Goal: Task Accomplishment & Management: Manage account settings

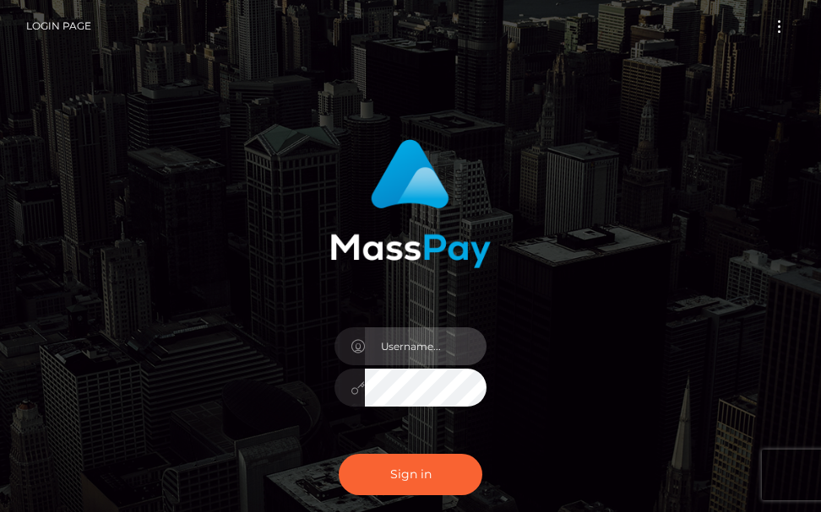
type input "terry.cope2"
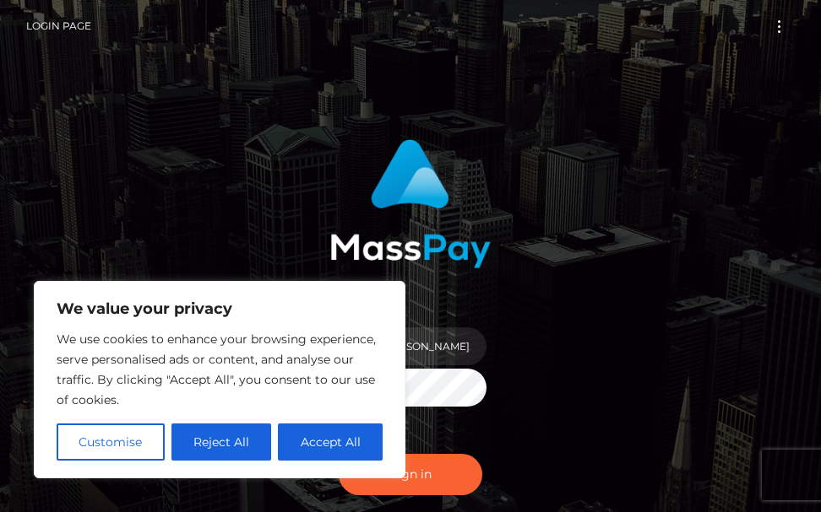
click at [361, 456] on button "Accept All" at bounding box center [330, 442] width 105 height 37
checkbox input "true"
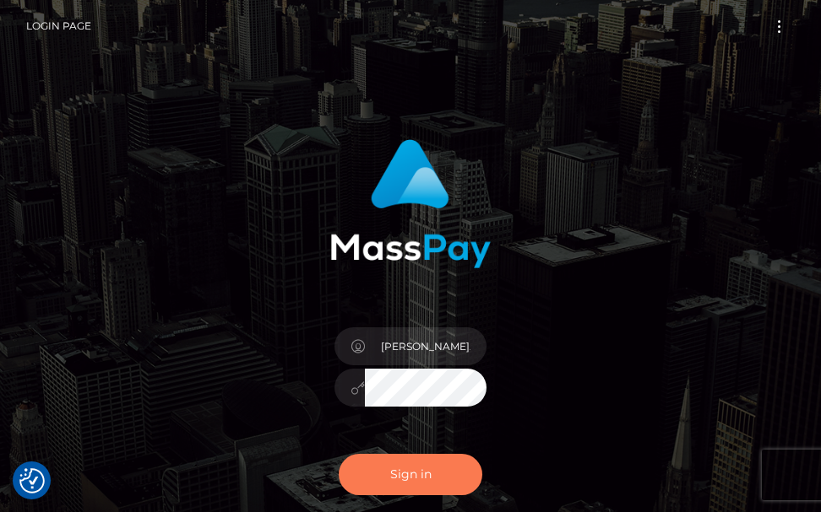
click at [399, 481] on button "Sign in" at bounding box center [411, 474] width 144 height 41
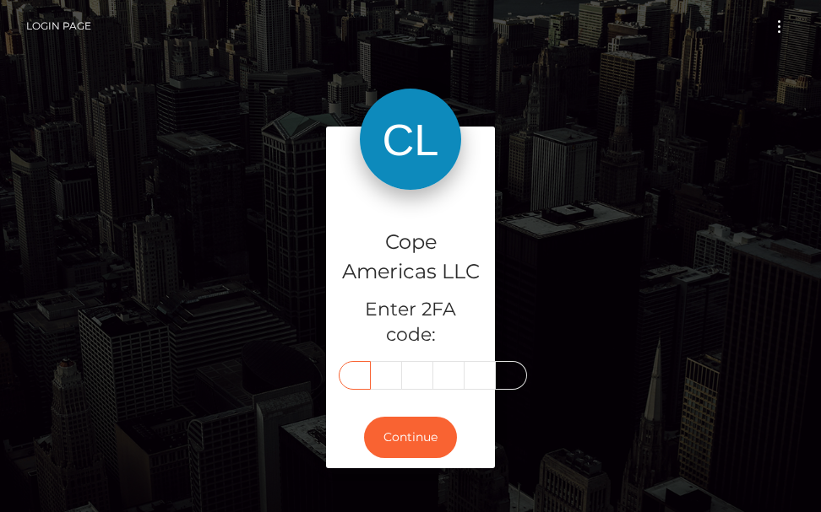
type input "0"
type input "6"
type input "3"
type input "6"
type input "4"
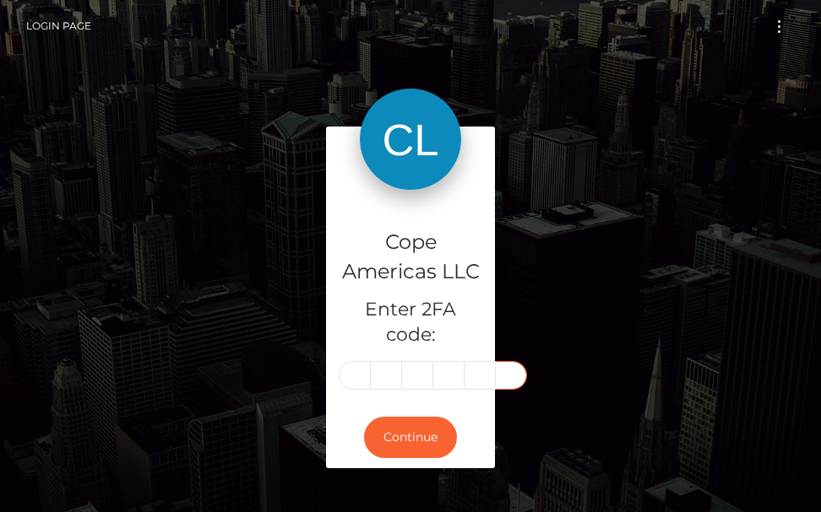
type input "4"
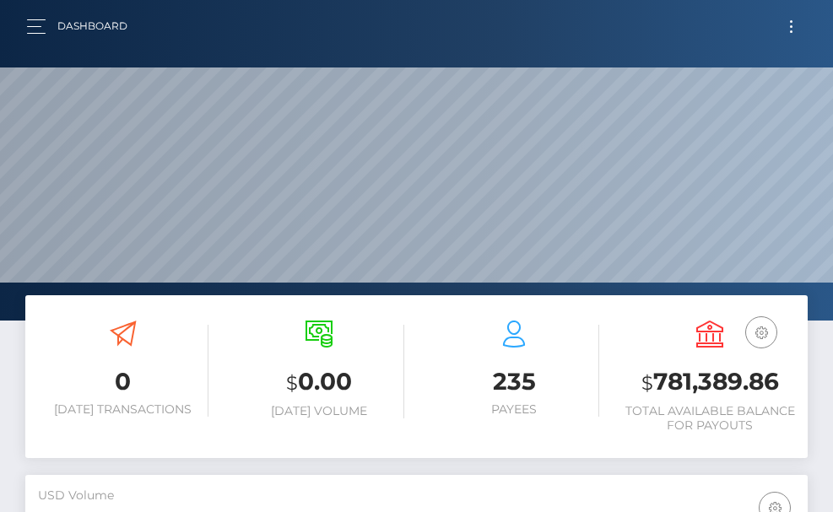
scroll to position [300, 378]
click at [30, 28] on button "button" at bounding box center [41, 26] width 31 height 23
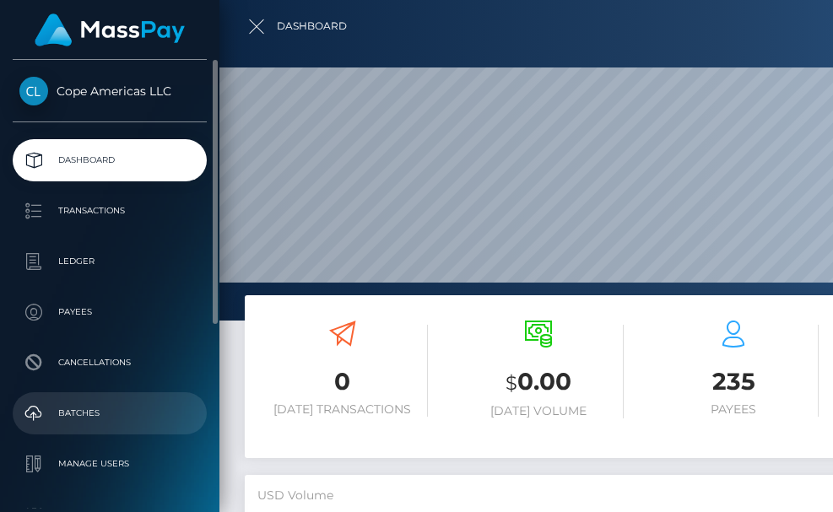
click at [68, 402] on p "Batches" at bounding box center [109, 413] width 181 height 25
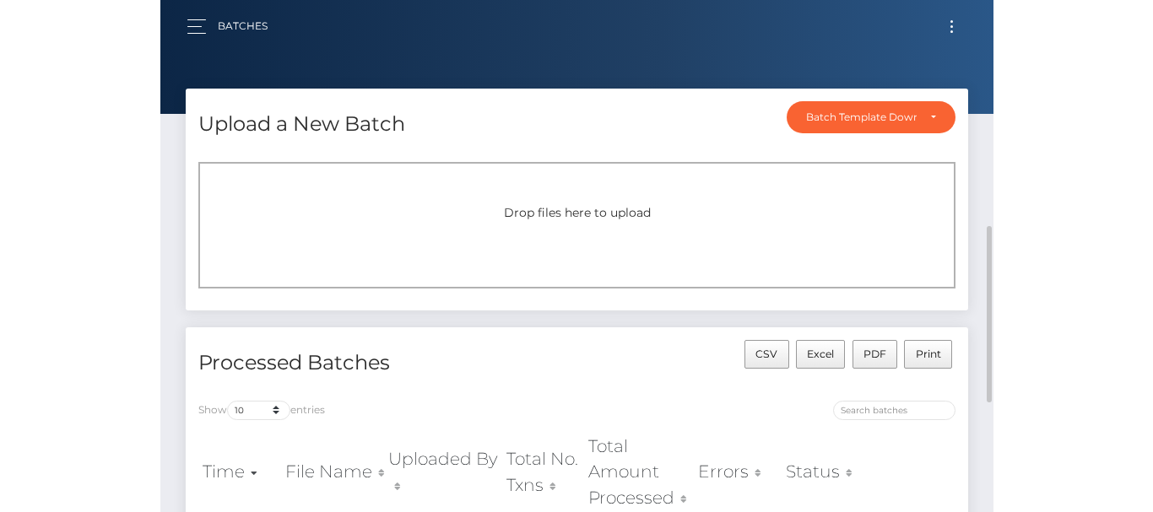
scroll to position [169, 0]
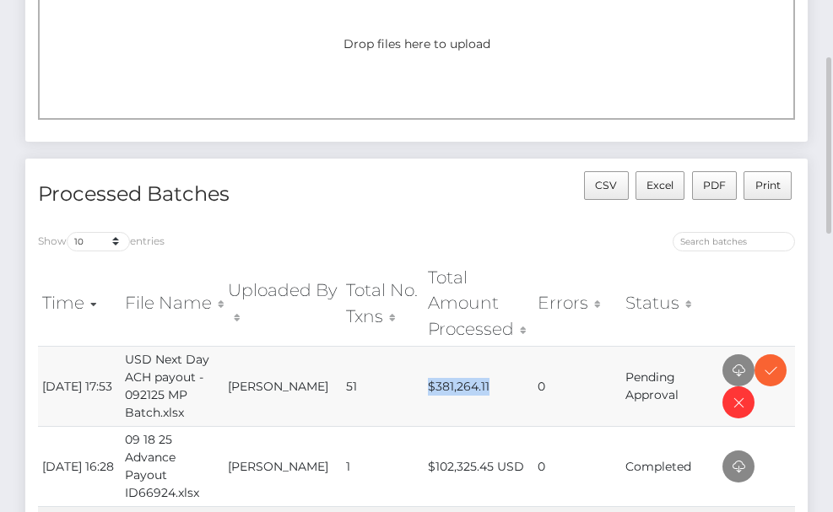
drag, startPoint x: 419, startPoint y: 384, endPoint x: 485, endPoint y: 382, distance: 66.7
click at [485, 382] on tr "[DATE] 17:53 USD Next Day ACH payout - 092125 MP Batch.xlsx [PERSON_NAME] 51 $3…" at bounding box center [416, 386] width 757 height 80
click at [734, 375] on icon at bounding box center [739, 370] width 20 height 21
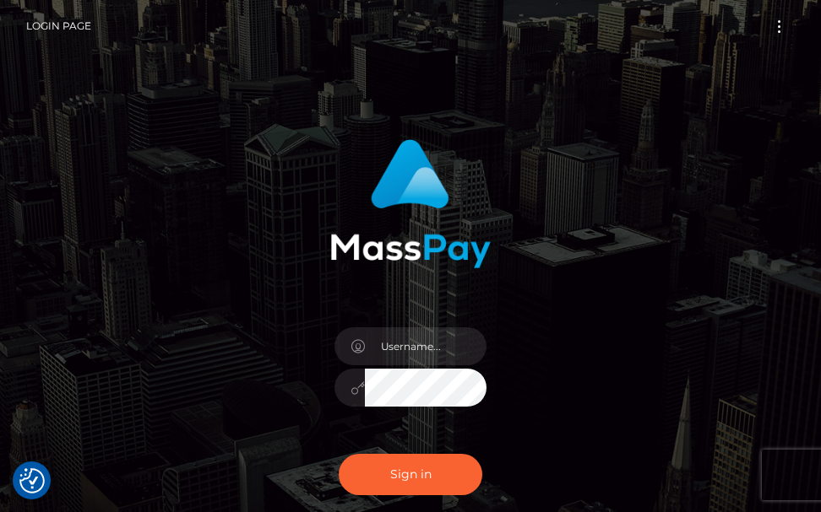
checkbox input "true"
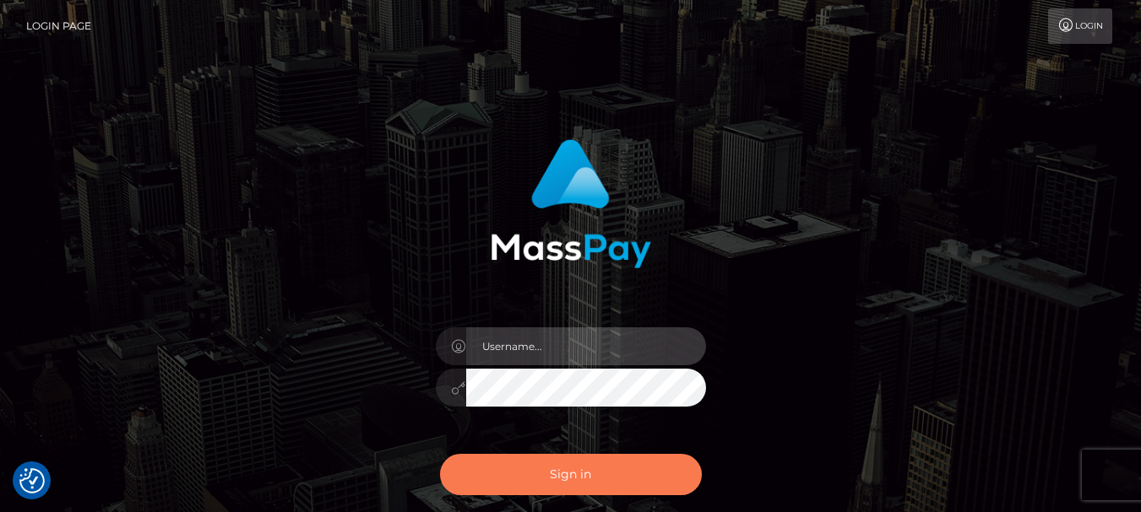
type input "[PERSON_NAME].cope2"
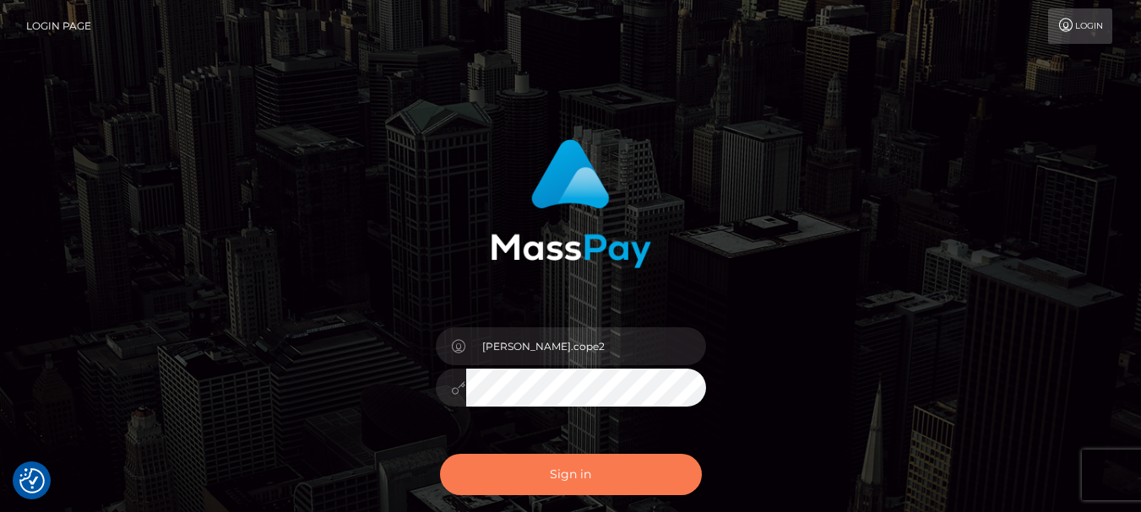
click at [548, 471] on button "Sign in" at bounding box center [571, 474] width 262 height 41
checkbox input "true"
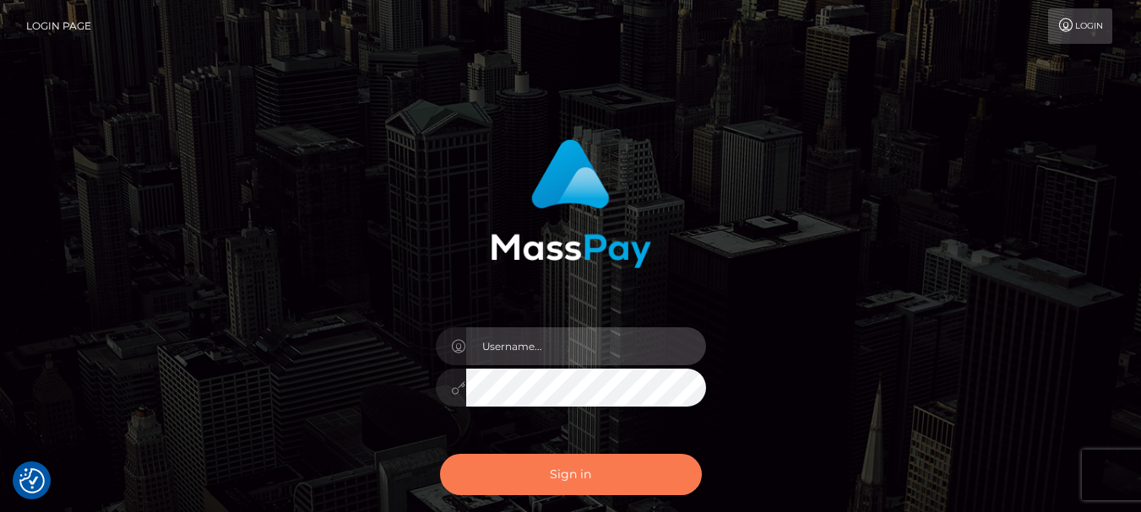
type input "[PERSON_NAME].cope2"
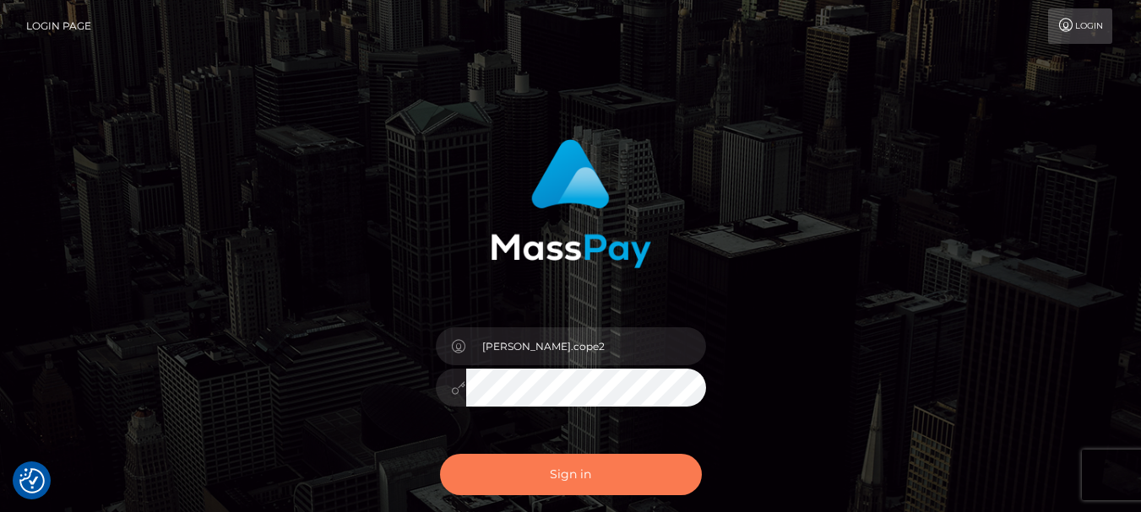
click at [552, 469] on button "Sign in" at bounding box center [571, 474] width 262 height 41
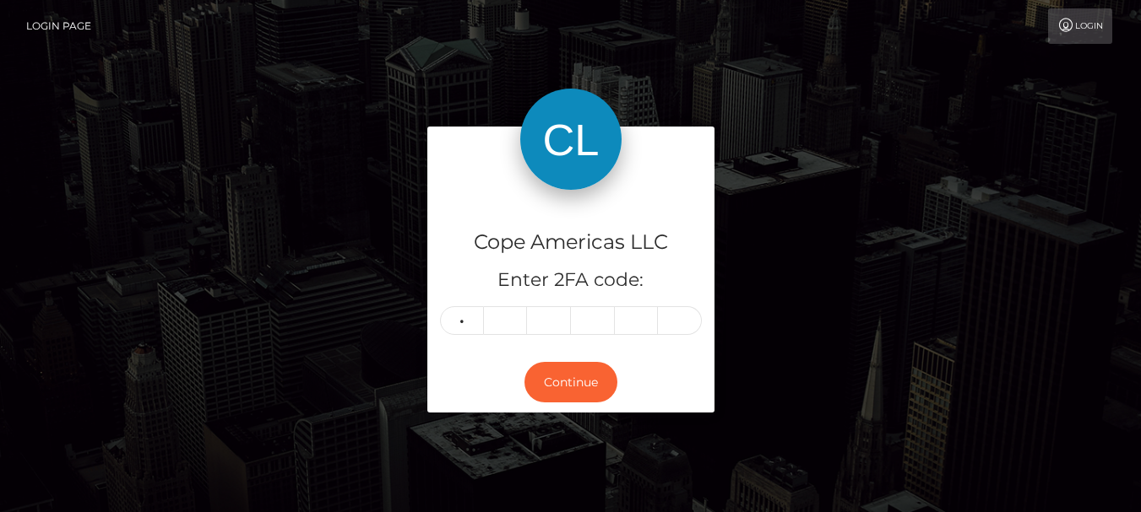
type input "3"
type input "2"
type input "6"
type input "8"
type input "5"
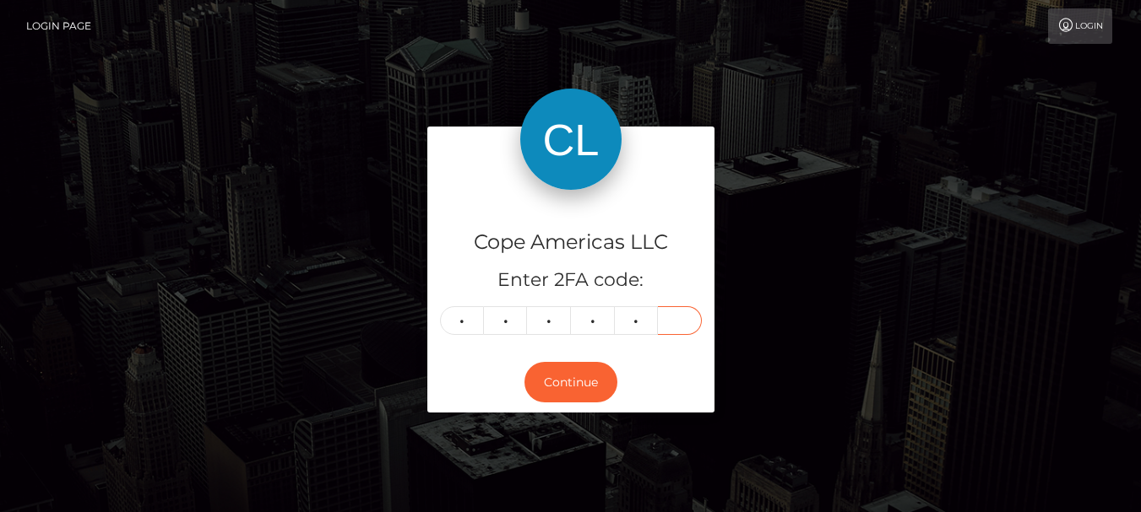
type input "6"
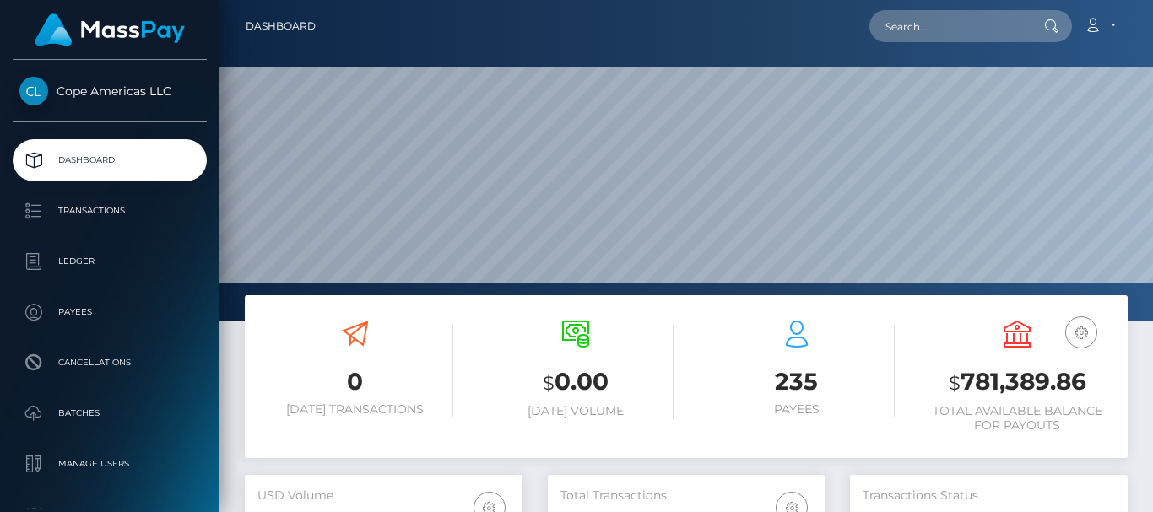
scroll to position [300, 277]
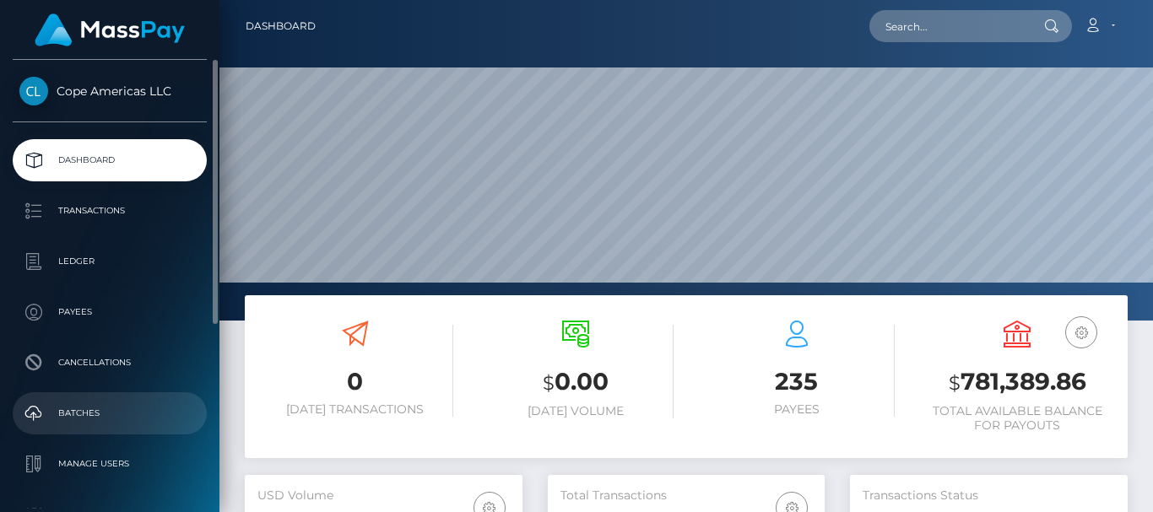
click at [73, 415] on p "Batches" at bounding box center [109, 413] width 181 height 25
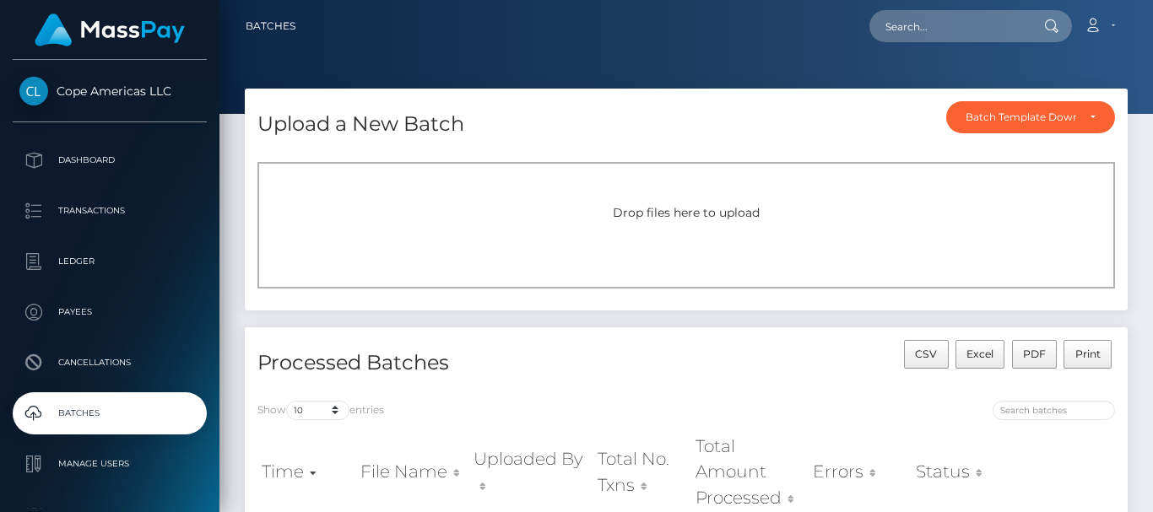
scroll to position [169, 0]
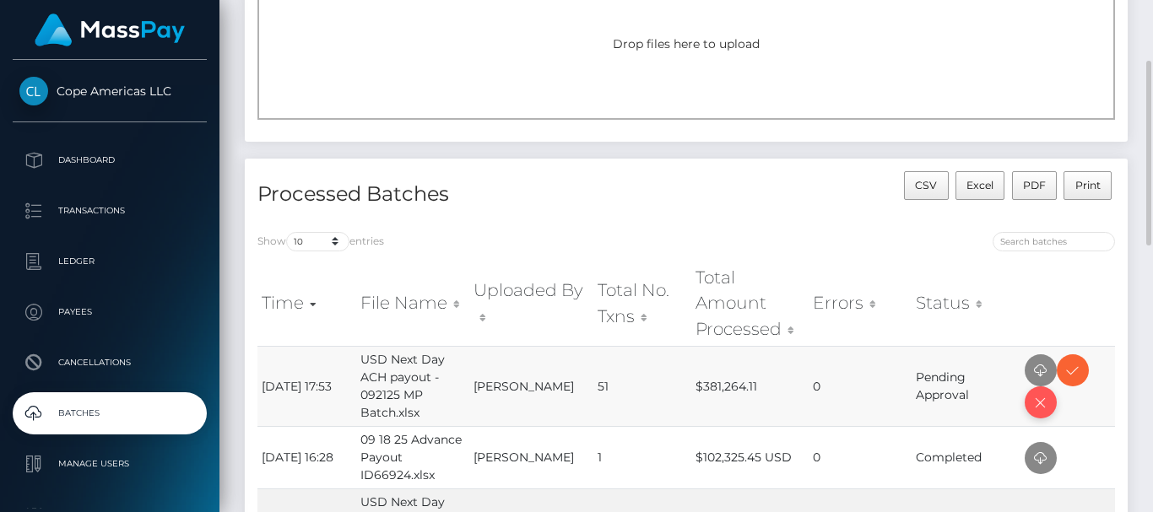
click at [1043, 403] on icon at bounding box center [1041, 403] width 20 height 21
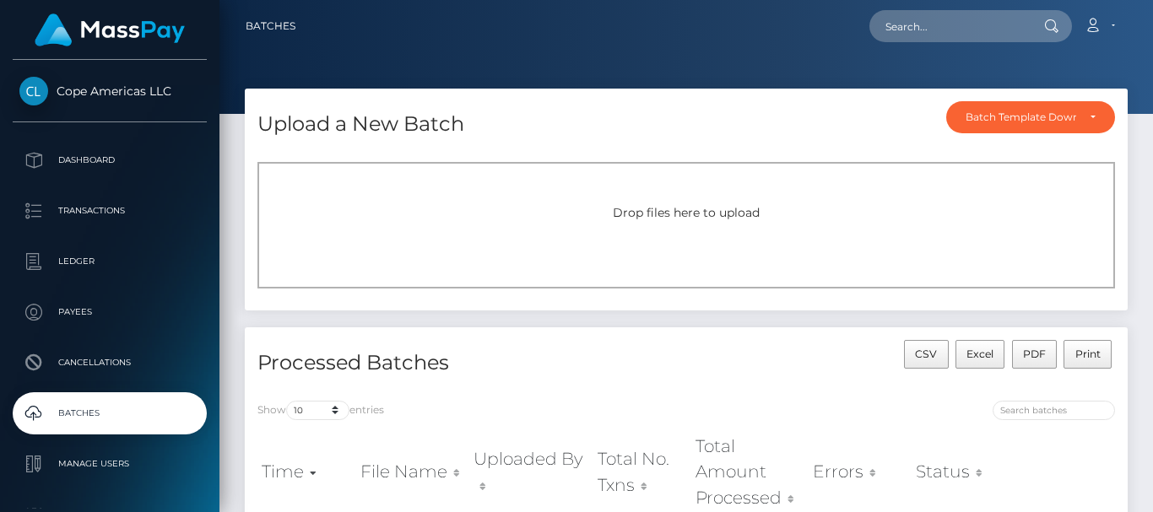
scroll to position [253, 0]
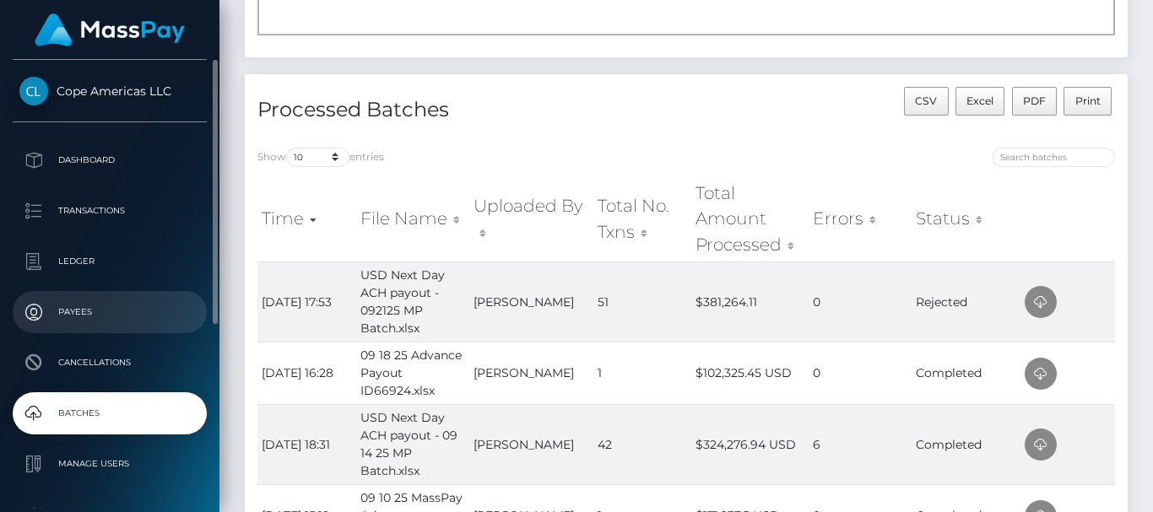
click at [73, 305] on p "Payees" at bounding box center [109, 312] width 181 height 25
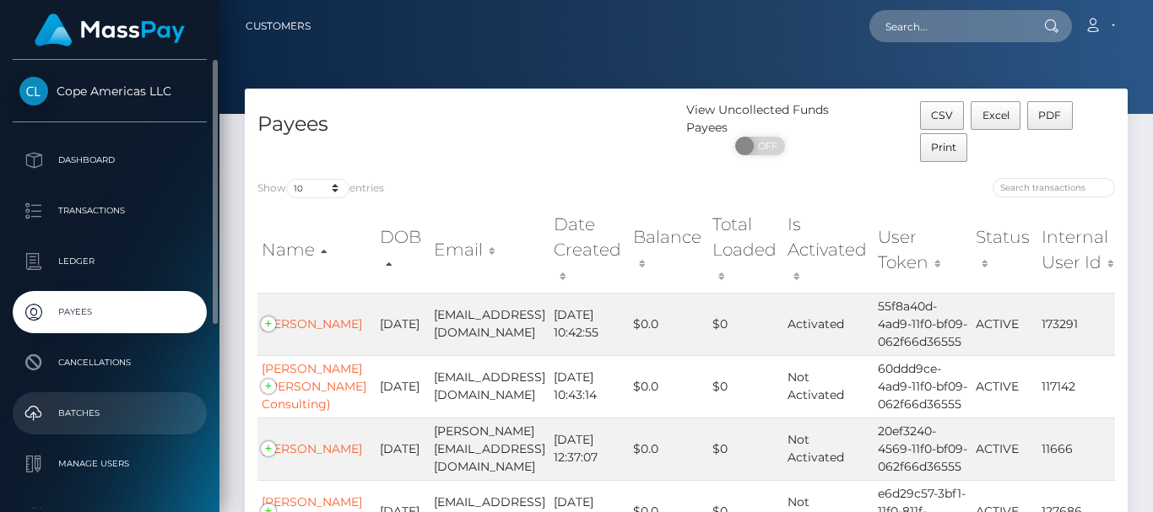
click at [78, 405] on p "Batches" at bounding box center [109, 413] width 181 height 25
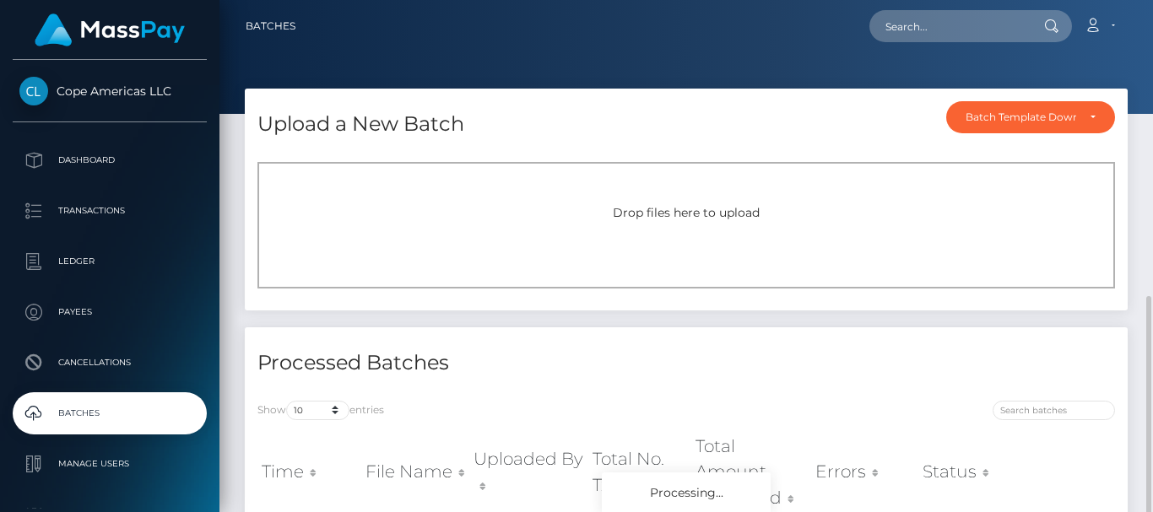
scroll to position [169, 0]
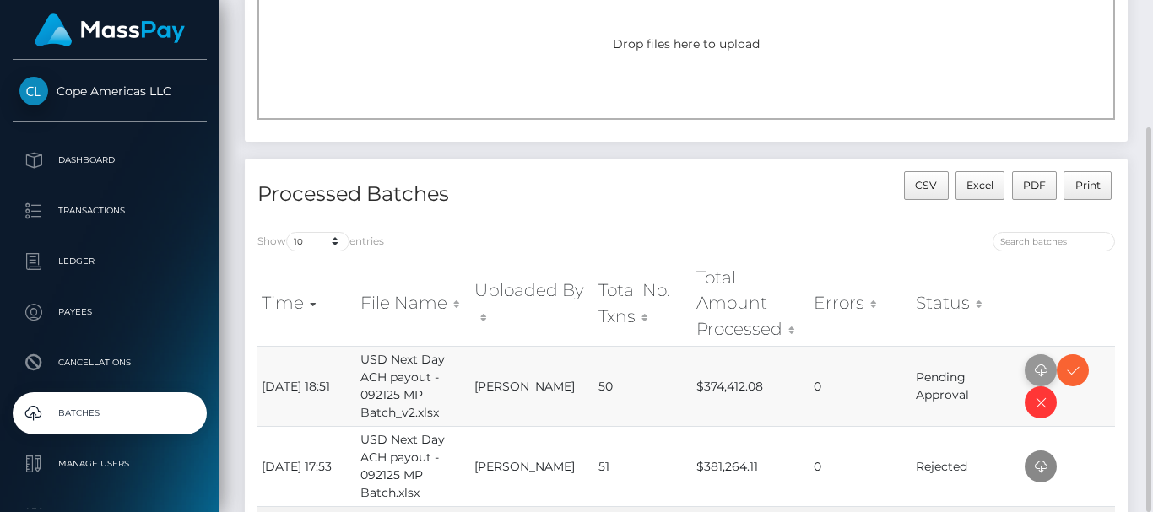
click at [1038, 366] on icon at bounding box center [1041, 370] width 20 height 21
click at [1066, 367] on icon at bounding box center [1073, 370] width 20 height 21
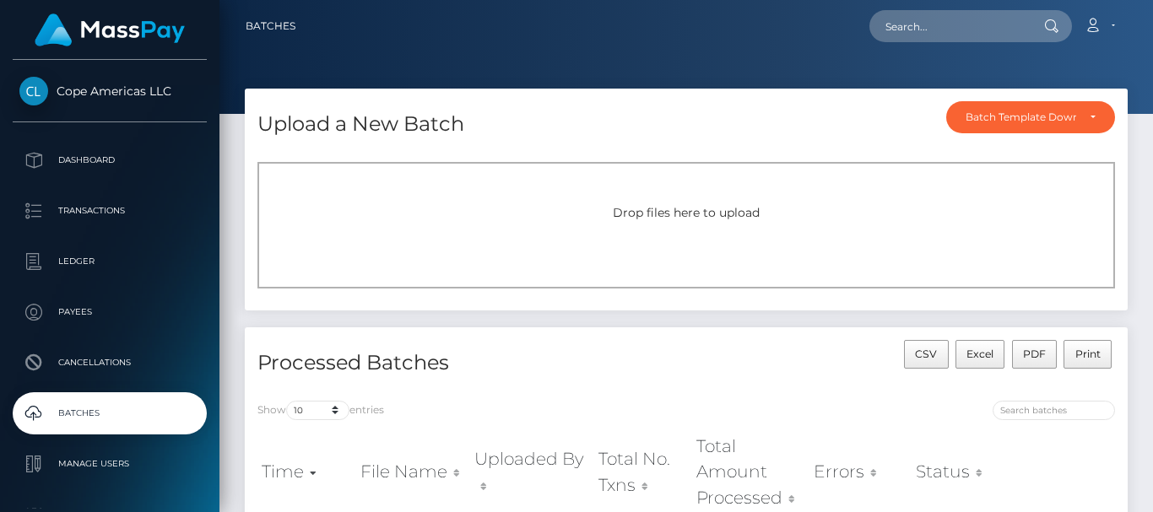
scroll to position [169, 0]
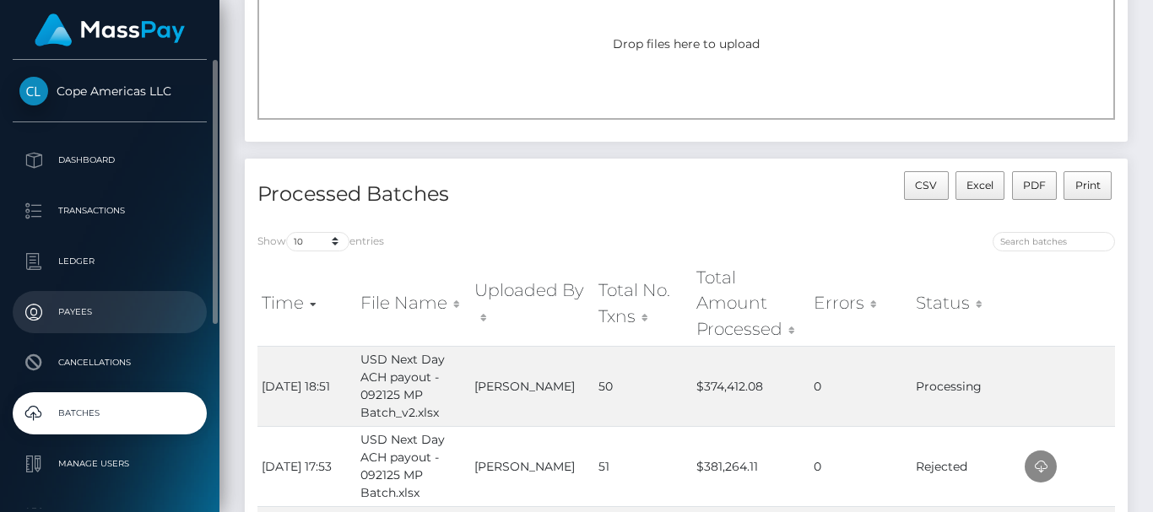
click at [74, 314] on p "Payees" at bounding box center [109, 312] width 181 height 25
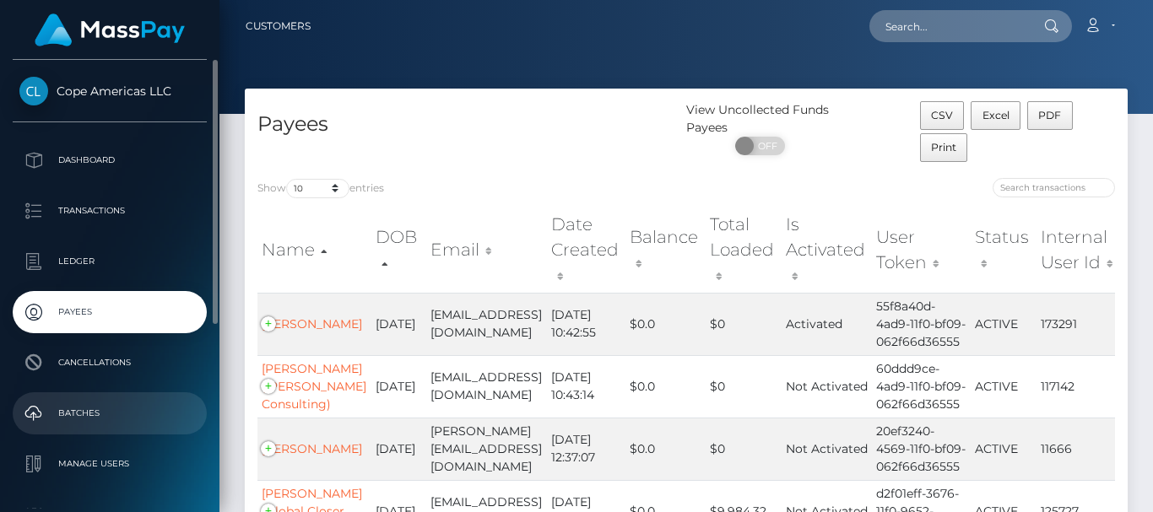
click at [74, 405] on p "Batches" at bounding box center [109, 413] width 181 height 25
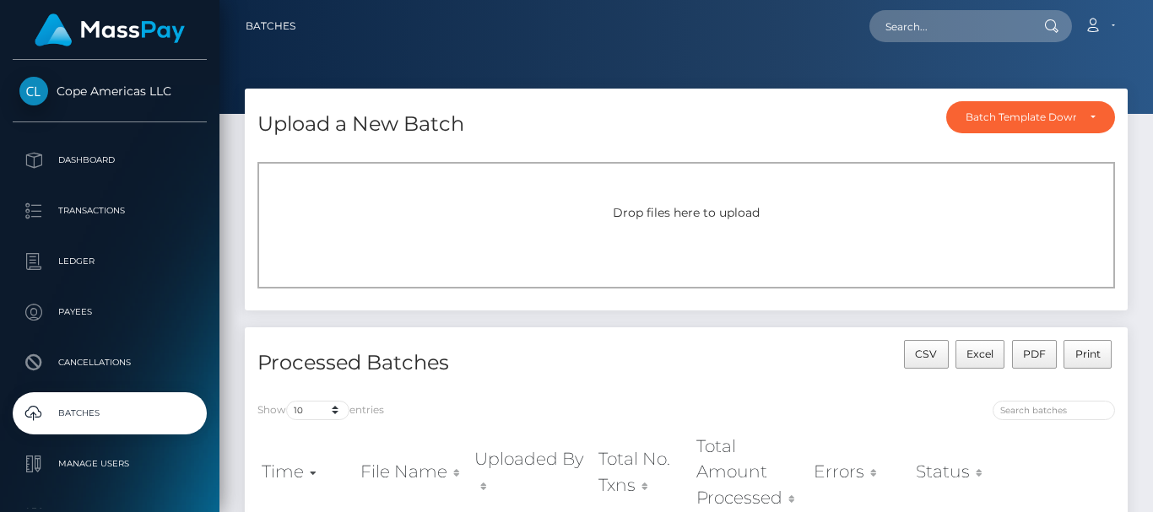
scroll to position [84, 0]
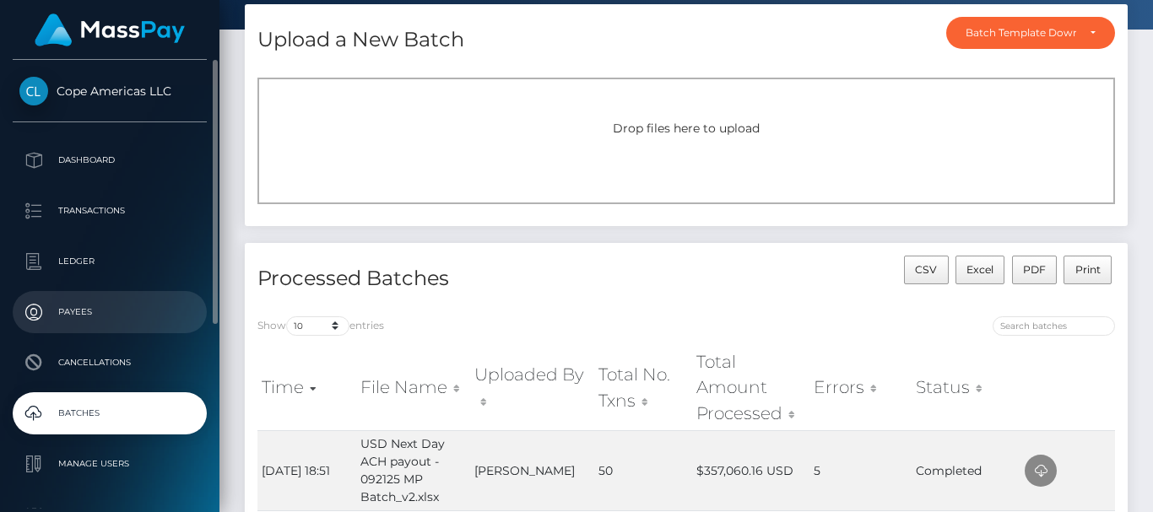
click at [72, 309] on p "Payees" at bounding box center [109, 312] width 181 height 25
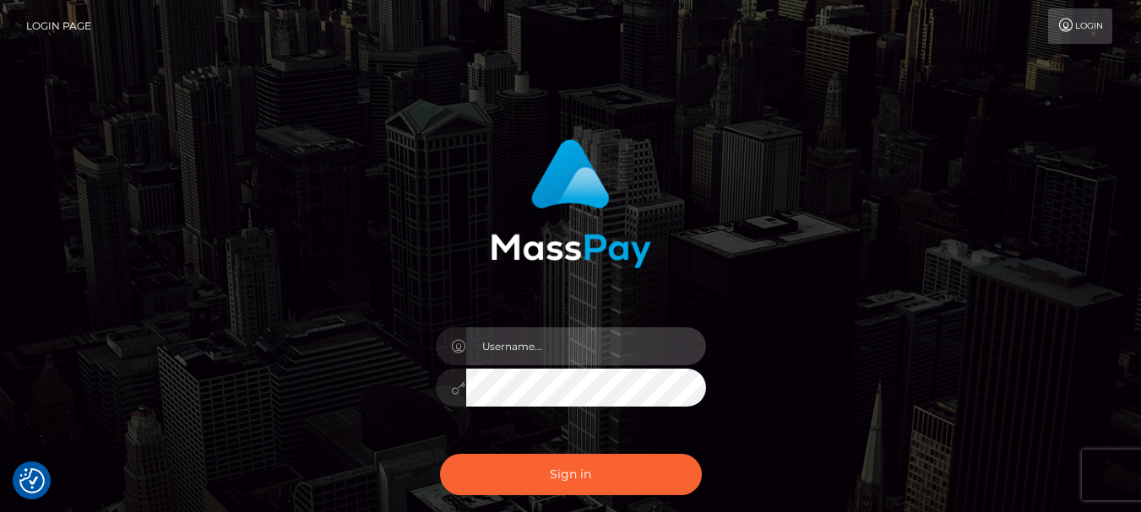
type input "[PERSON_NAME].cope2"
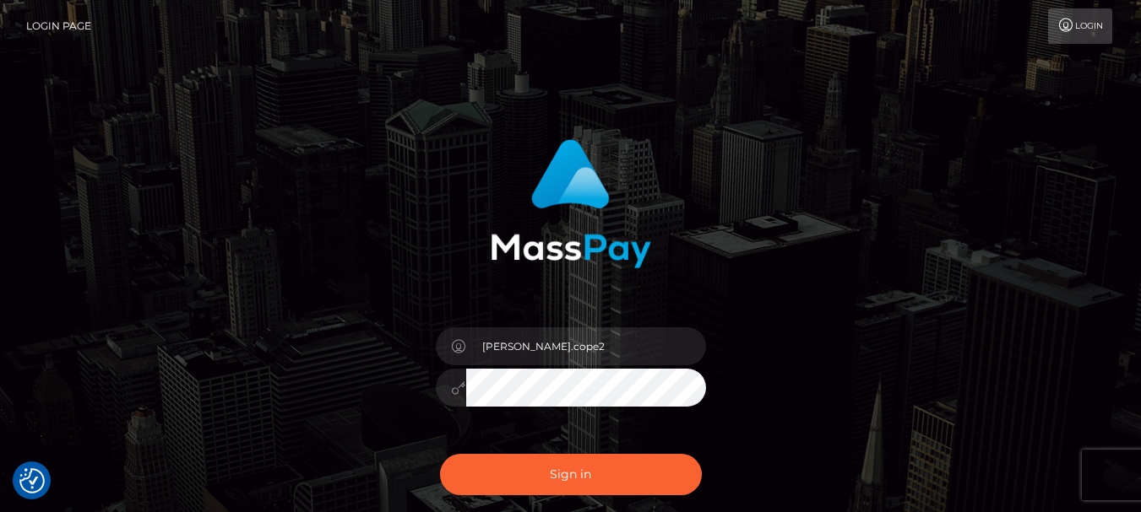
click at [108, 160] on div "[PERSON_NAME].cope2 Sign in" at bounding box center [570, 342] width 962 height 430
